Goal: Find specific fact: Find specific fact

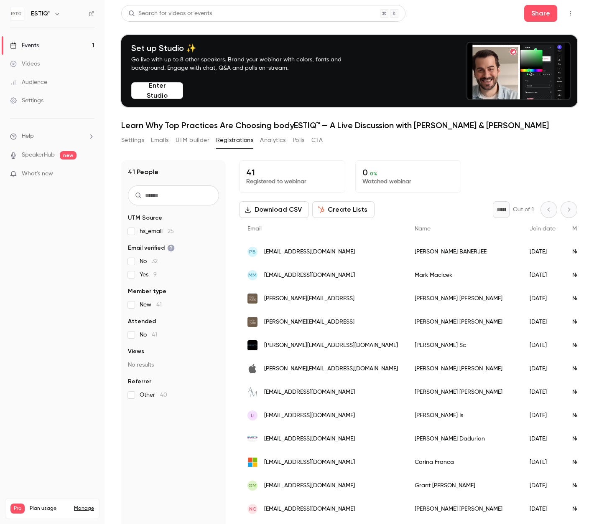
click at [46, 46] on link "Events 1" at bounding box center [52, 45] width 104 height 18
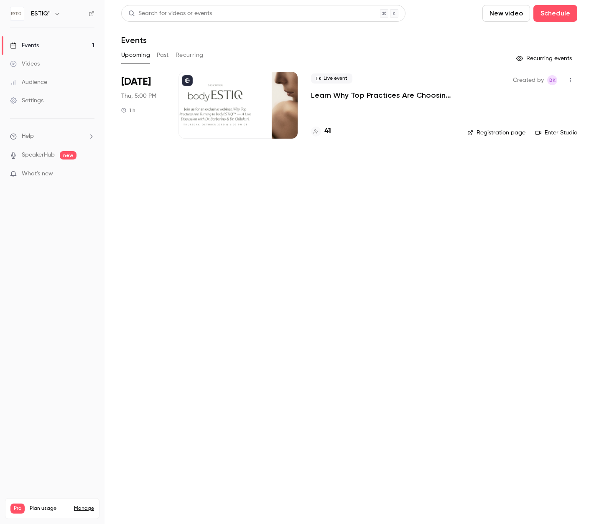
click at [328, 130] on h4 "41" at bounding box center [327, 131] width 7 height 11
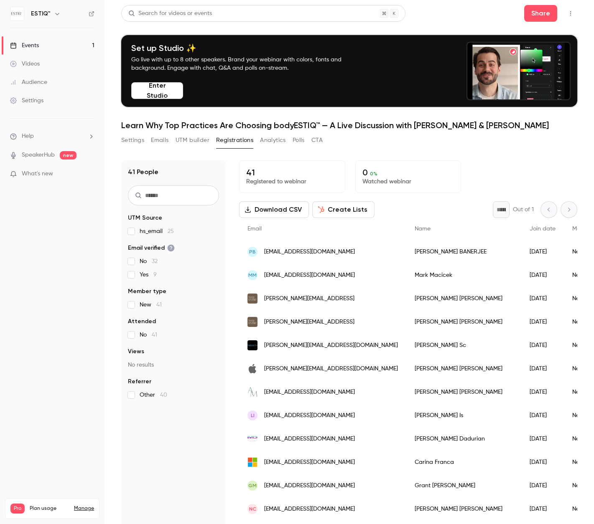
click at [43, 44] on link "Events 1" at bounding box center [52, 45] width 104 height 18
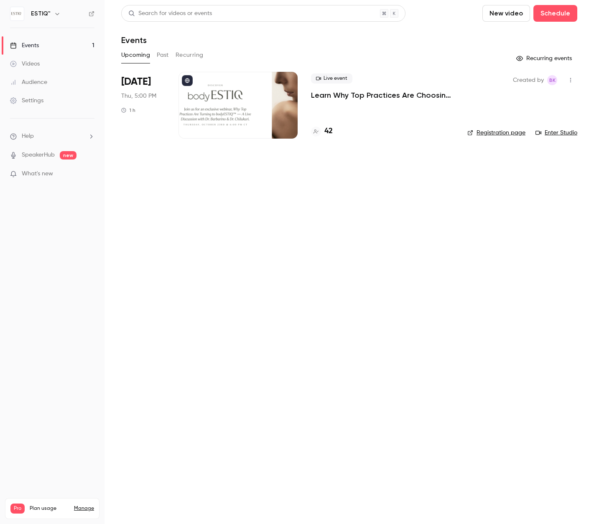
click at [331, 126] on h4 "42" at bounding box center [328, 131] width 8 height 11
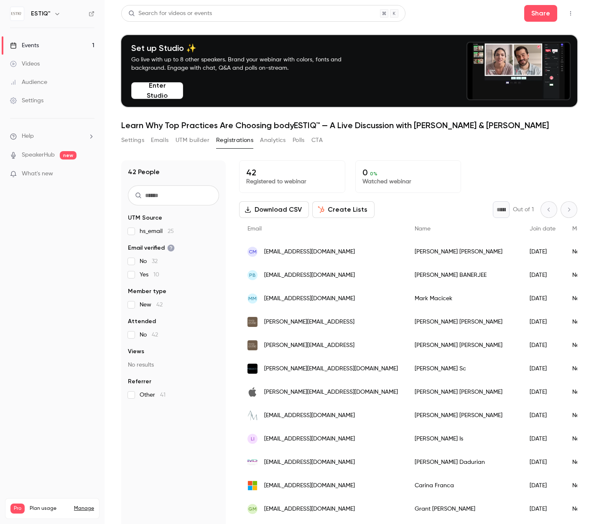
click at [307, 252] on span "[EMAIL_ADDRESS][DOMAIN_NAME]" at bounding box center [309, 252] width 91 height 9
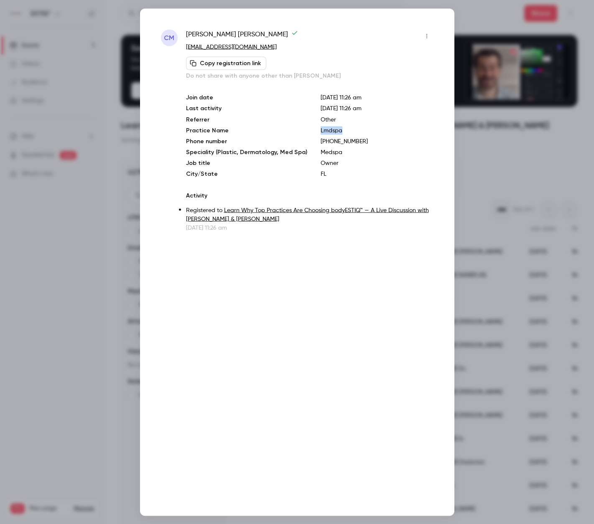
drag, startPoint x: 336, startPoint y: 129, endPoint x: 309, endPoint y: 130, distance: 26.4
click at [309, 130] on div "Join date [DATE] 11:26 am Last activity [DATE] 11:26 am Referrer Other Practice…" at bounding box center [309, 135] width 247 height 85
copy p "Lmdspa"
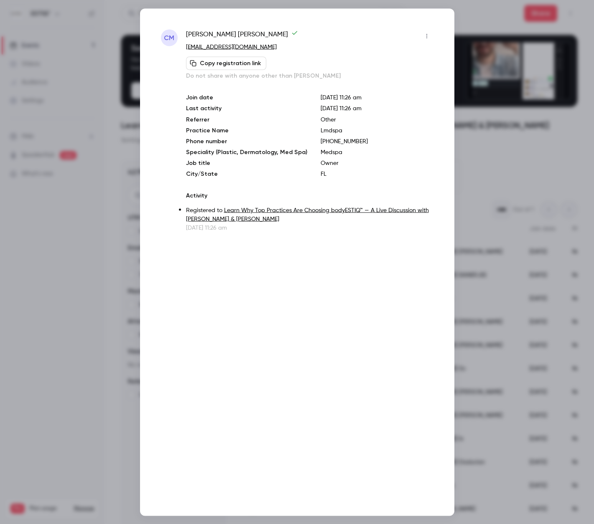
click at [552, 170] on div at bounding box center [297, 262] width 594 height 524
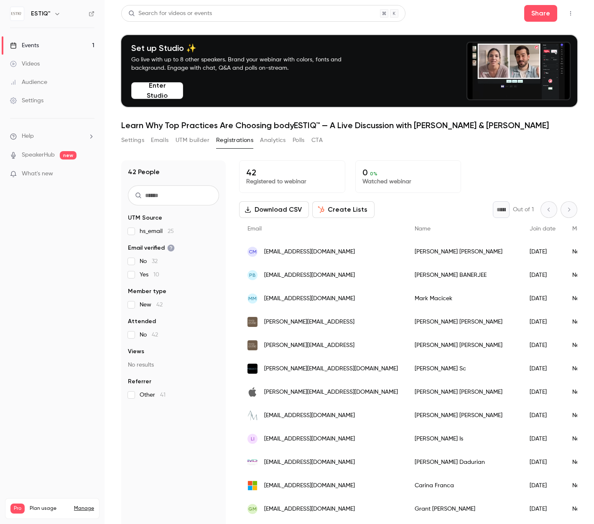
click at [346, 250] on div "[PERSON_NAME] [PERSON_NAME][EMAIL_ADDRESS][DOMAIN_NAME]" at bounding box center [322, 251] width 167 height 23
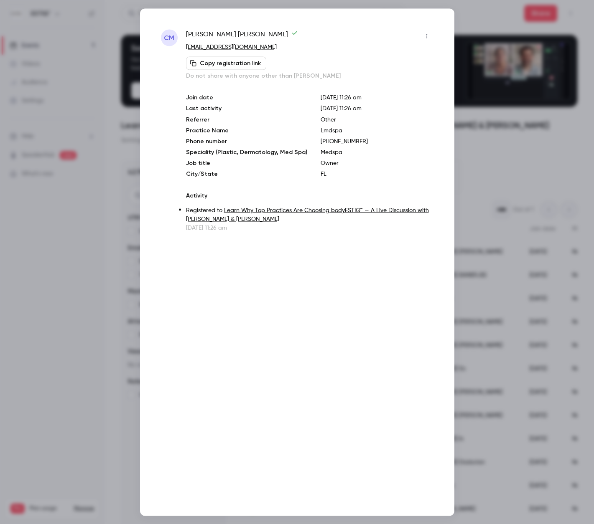
click at [321, 176] on p "FL" at bounding box center [376, 174] width 113 height 8
drag, startPoint x: 235, startPoint y: 33, endPoint x: 186, endPoint y: 36, distance: 49.0
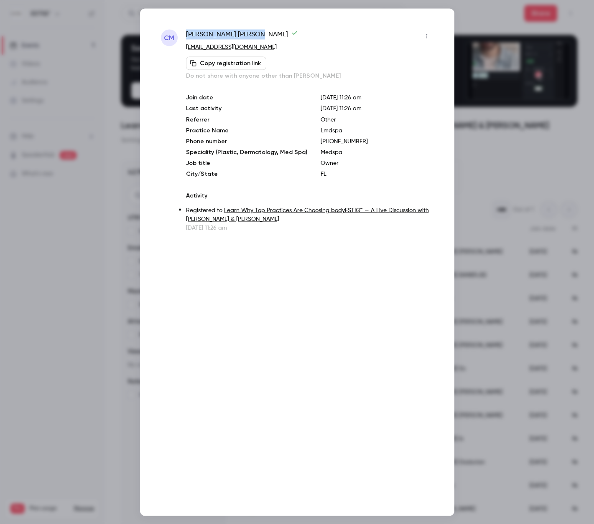
click at [186, 36] on span "[PERSON_NAME]" at bounding box center [242, 35] width 112 height 13
copy span "[PERSON_NAME]"
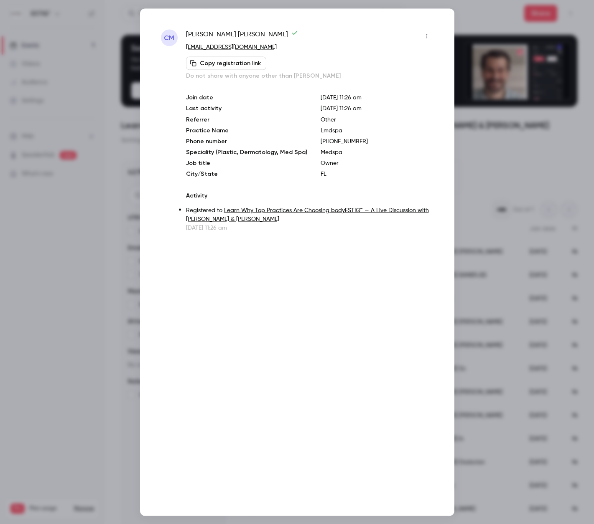
click at [504, 222] on div at bounding box center [297, 262] width 594 height 524
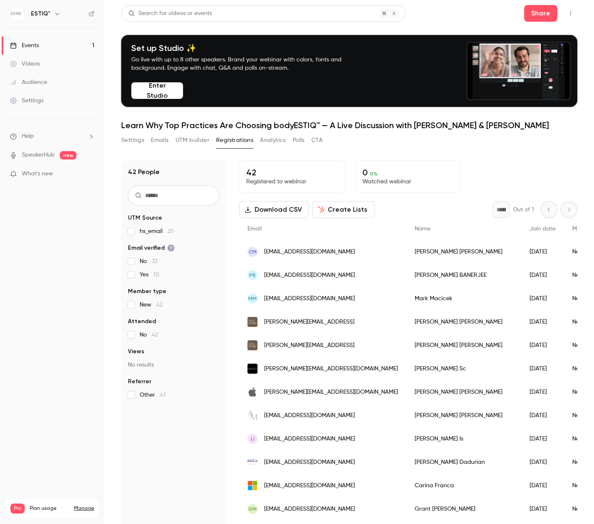
click at [298, 254] on span "[EMAIL_ADDRESS][DOMAIN_NAME]" at bounding box center [309, 252] width 91 height 9
